Goal: Transaction & Acquisition: Purchase product/service

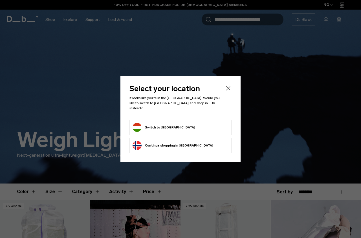
click at [187, 123] on form "Switch to Hungary" at bounding box center [180, 127] width 96 height 9
click at [153, 123] on button "Switch to Hungary" at bounding box center [163, 127] width 63 height 9
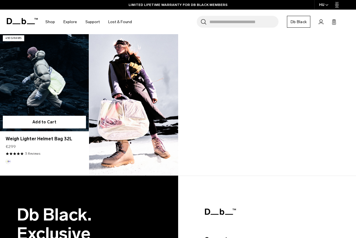
scroll to position [374, 0]
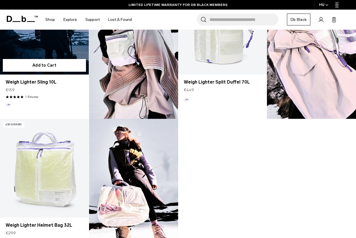
click at [50, 46] on link "Weigh Lighter Sling 10L" at bounding box center [44, 25] width 89 height 99
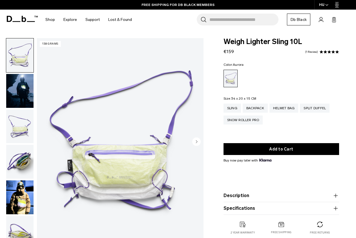
click at [17, 180] on img "button" at bounding box center [19, 197] width 27 height 34
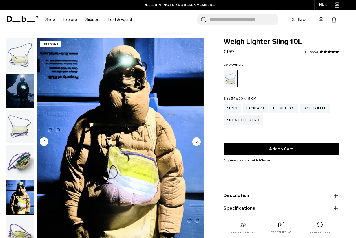
click at [23, 145] on img "button" at bounding box center [19, 162] width 27 height 34
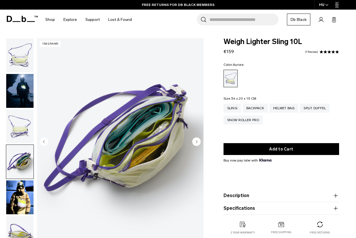
click at [23, 124] on img "button" at bounding box center [19, 126] width 27 height 34
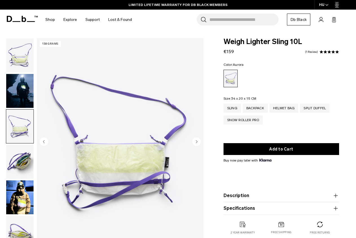
click at [20, 81] on img "button" at bounding box center [19, 91] width 27 height 34
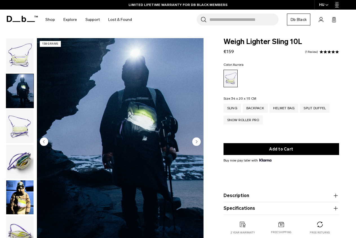
click at [21, 56] on img "button" at bounding box center [19, 55] width 27 height 34
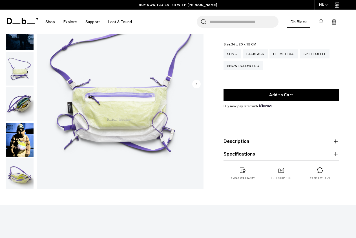
scroll to position [115, 0]
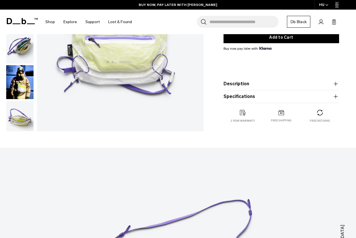
click at [251, 85] on button "Description" at bounding box center [281, 83] width 116 height 7
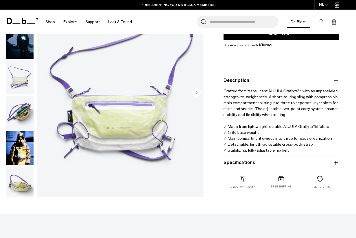
click at [18, 131] on img "button" at bounding box center [19, 148] width 27 height 34
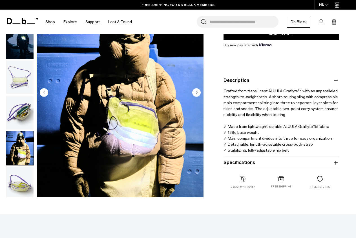
click at [20, 167] on img "button" at bounding box center [19, 184] width 27 height 34
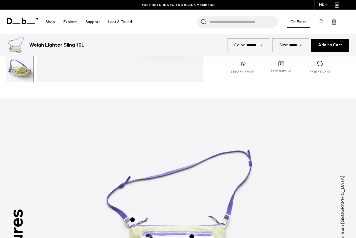
scroll to position [316, 0]
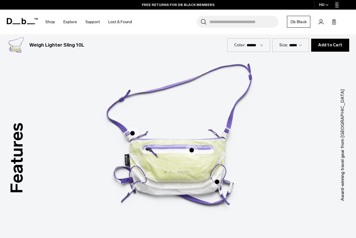
click at [134, 132] on span "1 / 3" at bounding box center [132, 133] width 12 height 12
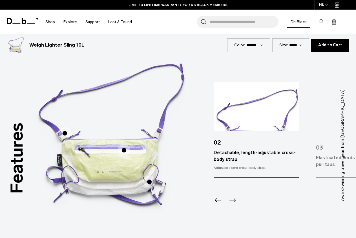
click at [125, 151] on span "1 / 3" at bounding box center [124, 150] width 12 height 12
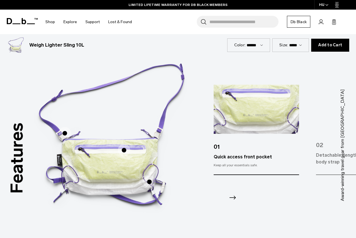
click at [148, 181] on span "1 / 3" at bounding box center [149, 181] width 12 height 12
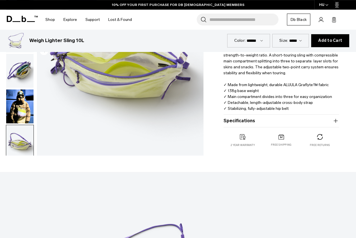
scroll to position [144, 0]
